Goal: Check status

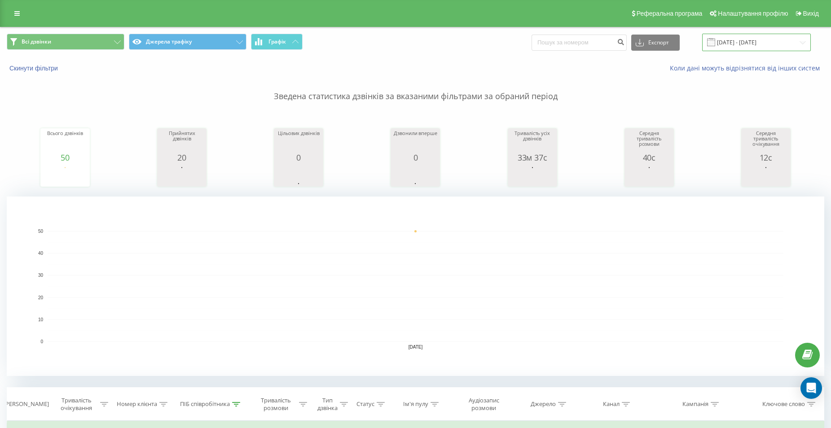
click at [754, 44] on input "[DATE] - [DATE]" at bounding box center [756, 43] width 109 height 18
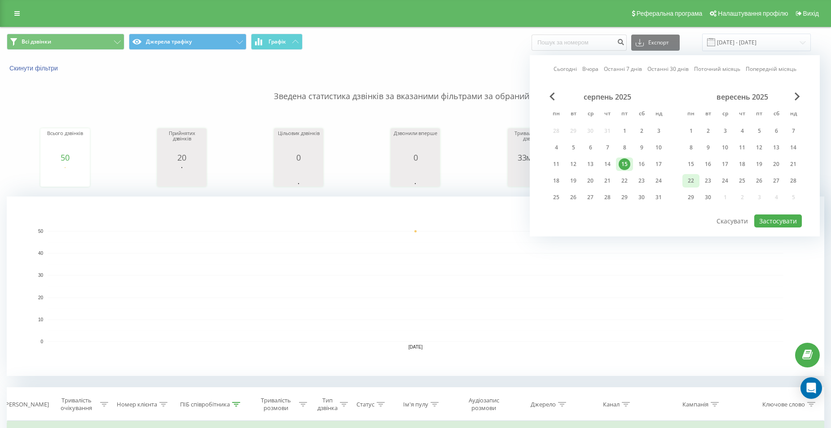
click at [693, 181] on div "22" at bounding box center [691, 181] width 12 height 12
click at [770, 217] on button "Застосувати" at bounding box center [778, 221] width 48 height 13
type input "[DATE] - [DATE]"
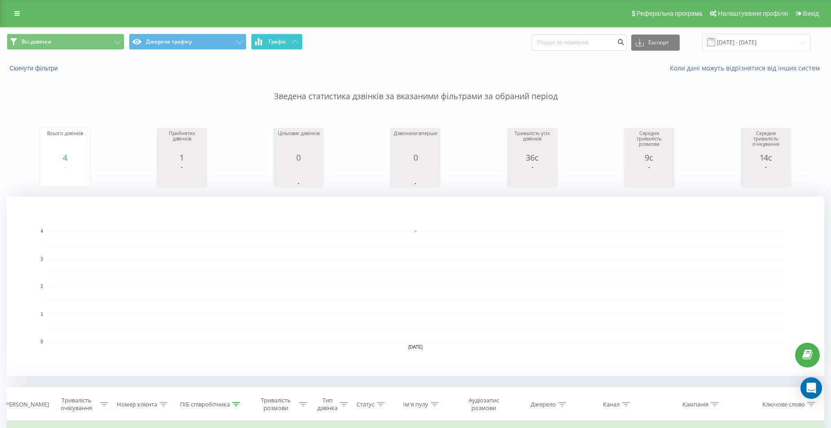
click at [299, 44] on button "Графік" at bounding box center [277, 42] width 52 height 16
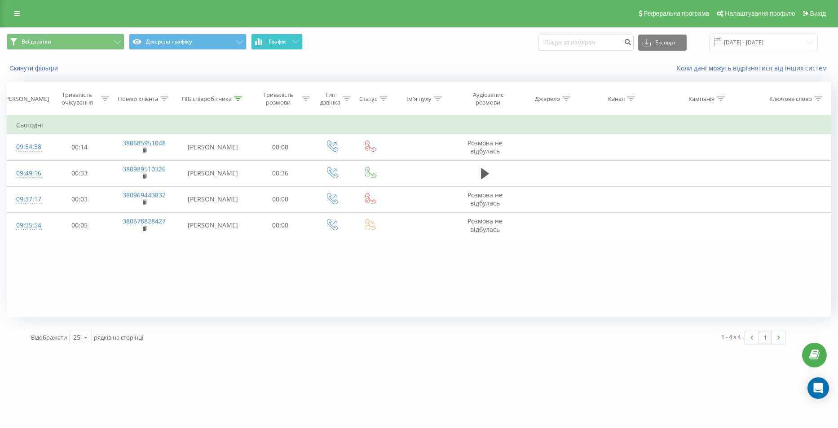
click at [299, 44] on button "Графік" at bounding box center [277, 42] width 52 height 16
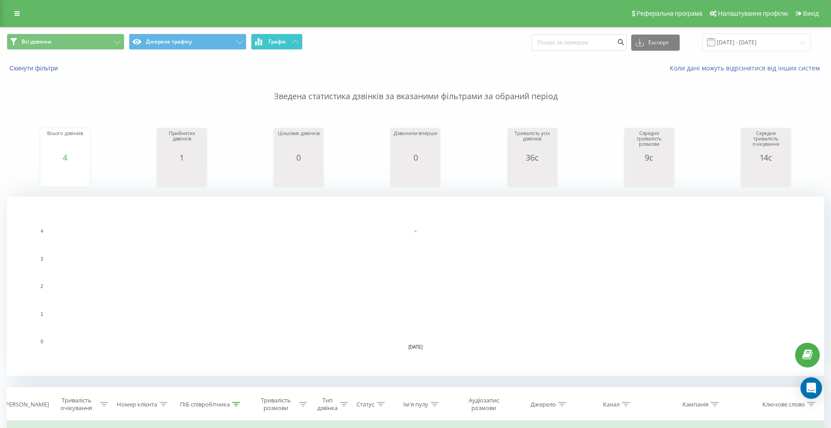
click at [291, 42] on button "Графік" at bounding box center [277, 42] width 52 height 16
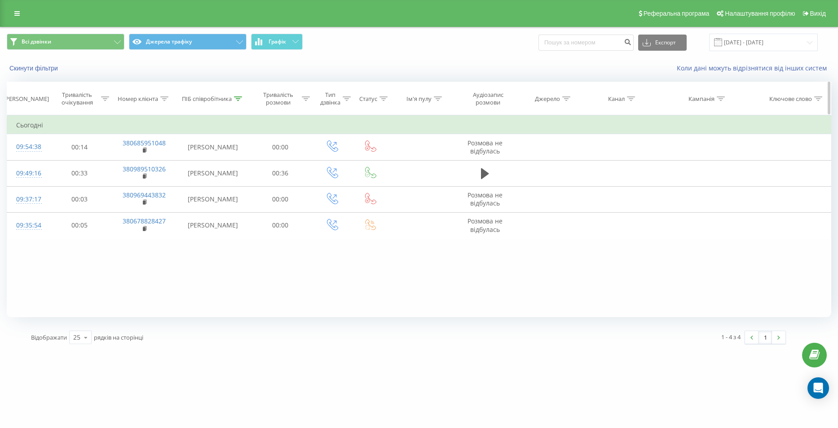
click at [241, 95] on div at bounding box center [238, 99] width 8 height 8
click at [213, 164] on input "[PERSON_NAME]" at bounding box center [212, 163] width 79 height 16
type input "В"
type input "[PERSON_NAME]"
click button "OK" at bounding box center [232, 181] width 38 height 11
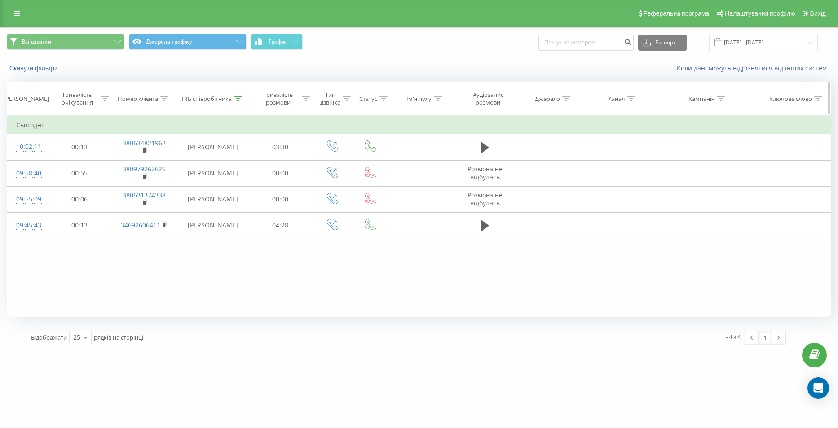
click at [238, 102] on div at bounding box center [238, 99] width 8 height 8
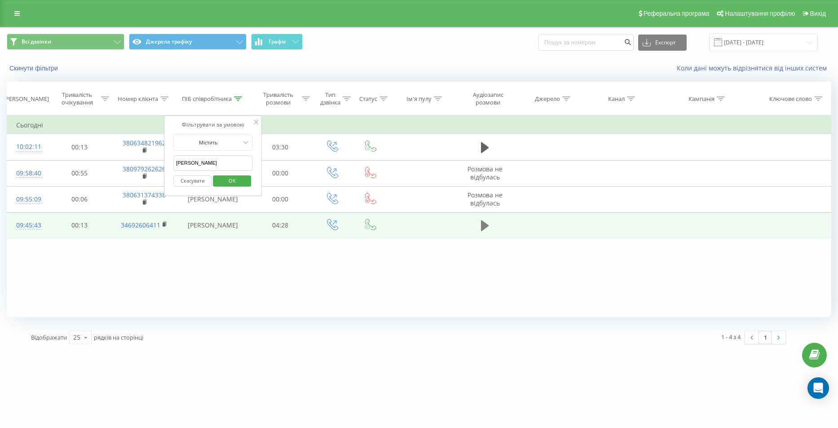
click at [482, 230] on icon at bounding box center [485, 225] width 8 height 11
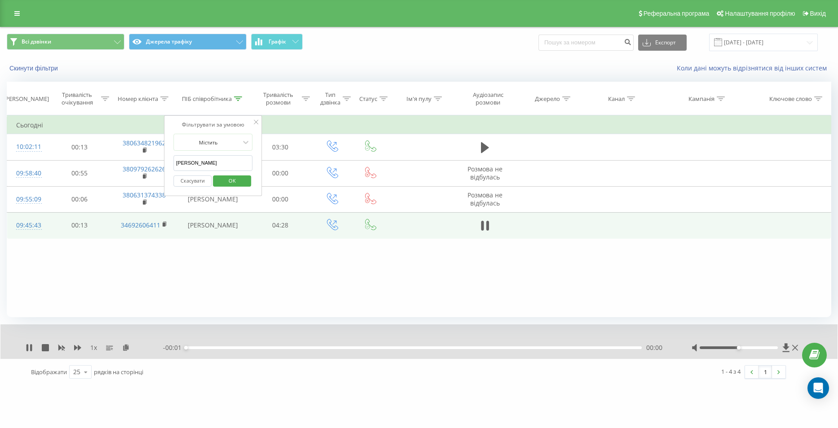
click at [244, 181] on span "OK" at bounding box center [232, 181] width 25 height 14
click at [81, 348] on icon at bounding box center [77, 347] width 7 height 5
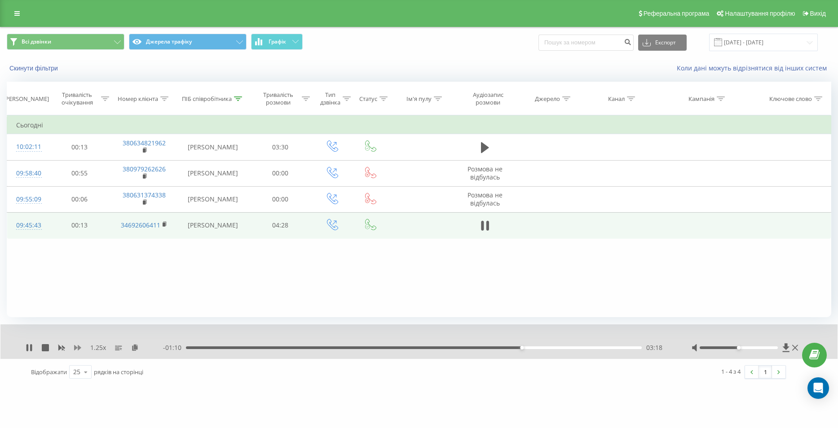
click at [77, 347] on icon at bounding box center [77, 347] width 7 height 7
click at [235, 102] on div at bounding box center [238, 99] width 8 height 8
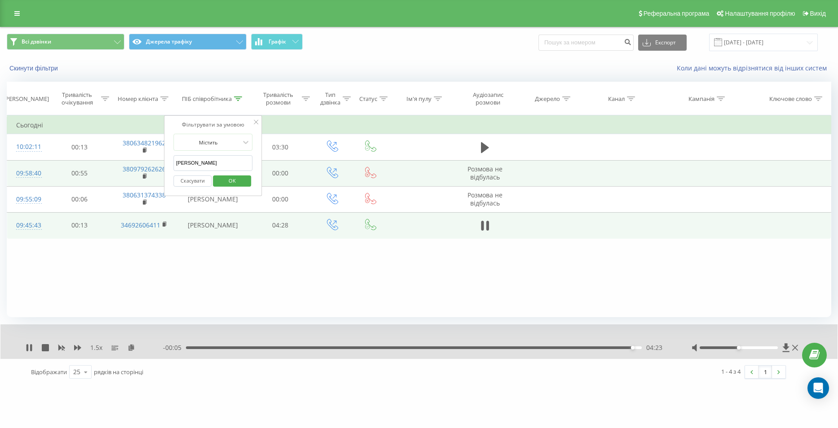
drag, startPoint x: 206, startPoint y: 161, endPoint x: 114, endPoint y: 163, distance: 92.1
click at [114, 163] on table "Фільтрувати за умовою Дорівнює Скасувати OK Фільтрувати за умовою Містить Скасу…" at bounding box center [419, 176] width 824 height 123
type input "спіцина"
click button "OK" at bounding box center [232, 181] width 38 height 11
